Goal: Task Accomplishment & Management: Use online tool/utility

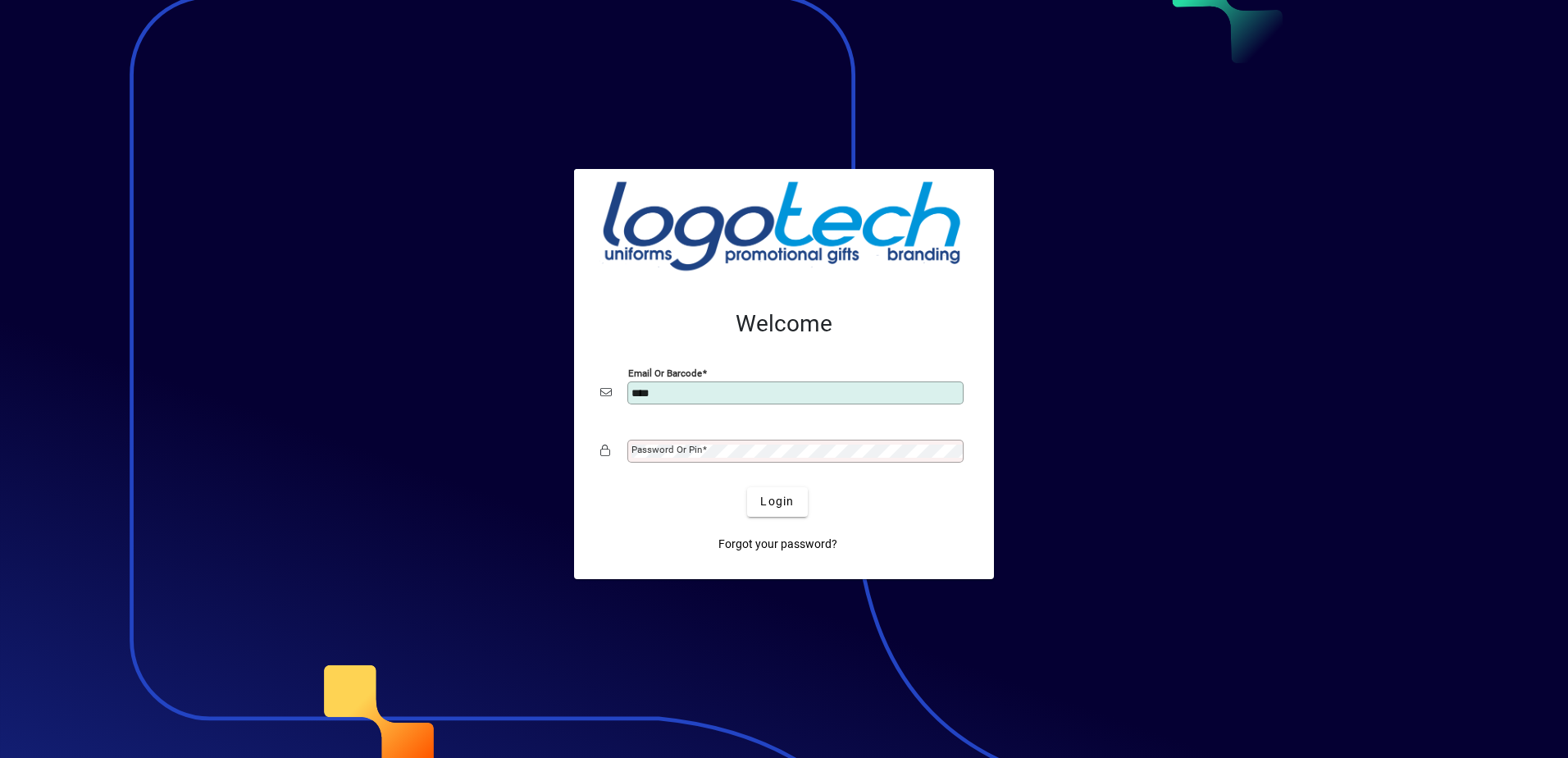
type input "**********"
click at [661, 454] on mat-label "Password or Pin" at bounding box center [667, 449] width 71 height 11
click at [747, 487] on button "Login" at bounding box center [777, 502] width 60 height 30
